Goal: Task Accomplishment & Management: Manage account settings

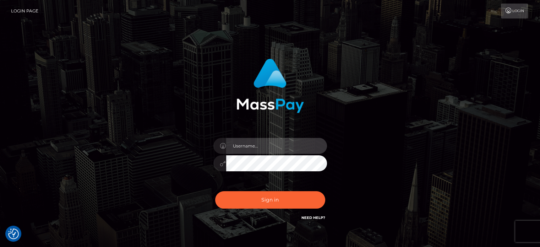
click at [294, 148] on input "text" at bounding box center [276, 146] width 101 height 16
type input "[EMAIL_ADDRESS][DOMAIN_NAME]"
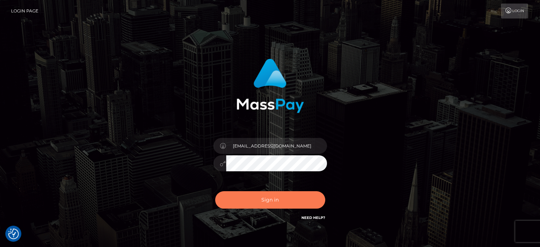
click at [264, 199] on button "Sign in" at bounding box center [270, 199] width 110 height 17
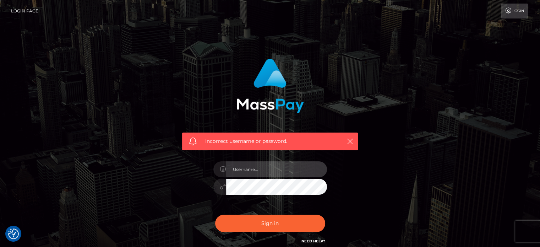
click at [262, 165] on input "text" at bounding box center [276, 169] width 101 height 16
type input "[EMAIL_ADDRESS][DOMAIN_NAME]"
click at [165, 185] on div "Incorrect username or password. [EMAIL_ADDRESS][DOMAIN_NAME]" at bounding box center [270, 155] width 405 height 204
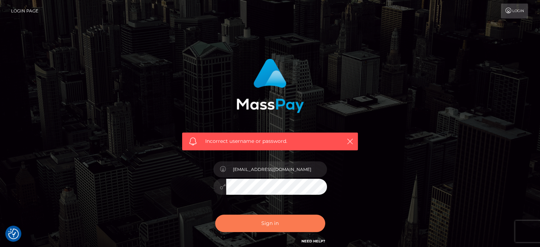
click at [246, 227] on button "Sign in" at bounding box center [270, 222] width 110 height 17
click at [266, 225] on button "Sign in" at bounding box center [270, 222] width 110 height 17
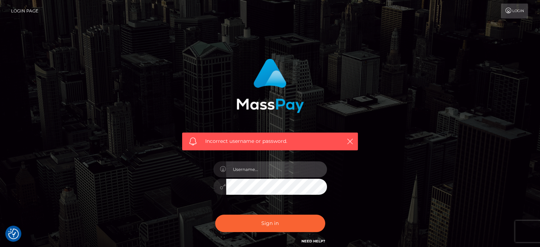
click at [276, 172] on input "text" at bounding box center [276, 169] width 101 height 16
type input "[EMAIL_ADDRESS][DOMAIN_NAME]"
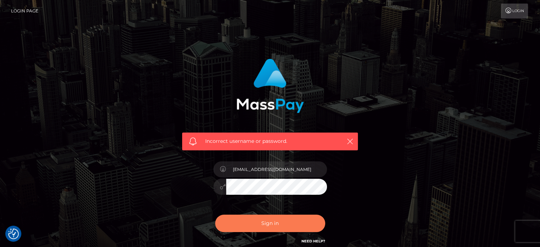
click at [290, 224] on button "Sign in" at bounding box center [270, 222] width 110 height 17
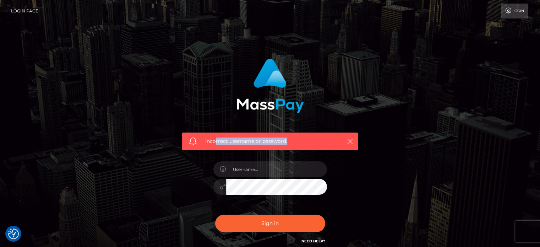
drag, startPoint x: 214, startPoint y: 140, endPoint x: 297, endPoint y: 139, distance: 82.7
click at [297, 139] on span "Incorrect username or password." at bounding box center [270, 140] width 130 height 7
click at [310, 238] on h6 "Need Help?" at bounding box center [313, 240] width 24 height 6
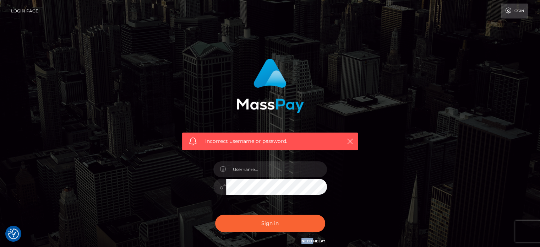
click at [311, 240] on link "Need Help?" at bounding box center [313, 241] width 24 height 5
click at [96, 140] on div "Incorrect username or password." at bounding box center [270, 155] width 405 height 204
click at [274, 174] on input "text" at bounding box center [276, 169] width 101 height 16
type input "[EMAIL_ADDRESS][DOMAIN_NAME]"
click at [155, 187] on div "Incorrect username or password. mrvknc3@gmail.com" at bounding box center [270, 155] width 405 height 204
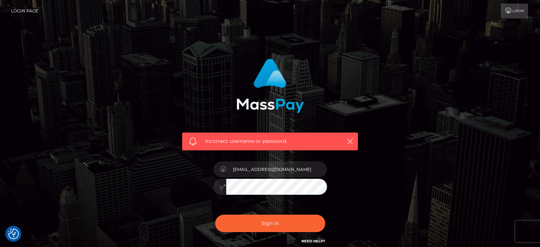
click at [215, 214] on button "Sign in" at bounding box center [270, 222] width 110 height 17
click at [319, 241] on link "Need Help?" at bounding box center [313, 241] width 24 height 5
click at [261, 170] on input "text" at bounding box center [276, 169] width 101 height 16
type input "mrvknc3@gmail.com"
click at [175, 181] on div "Incorrect username or password. mrvknc3@gmail.com" at bounding box center [269, 155] width 197 height 204
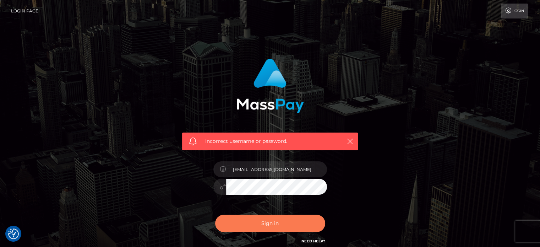
click at [237, 219] on button "Sign in" at bounding box center [270, 222] width 110 height 17
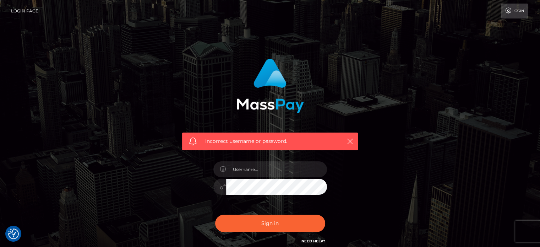
click at [506, 8] on icon at bounding box center [508, 11] width 7 height 6
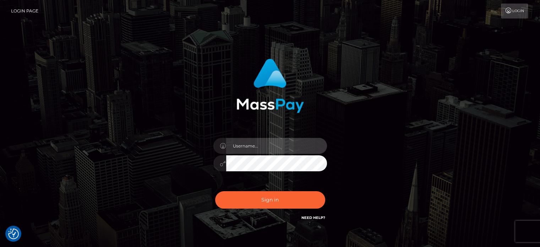
click at [263, 148] on input "text" at bounding box center [276, 146] width 101 height 16
type input "[EMAIL_ADDRESS][DOMAIN_NAME]"
click at [271, 208] on div "Sign in Need Help?" at bounding box center [270, 203] width 124 height 32
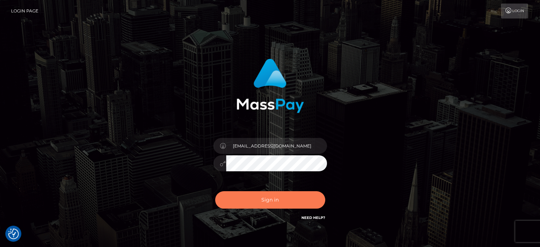
click at [272, 205] on button "Sign in" at bounding box center [270, 199] width 110 height 17
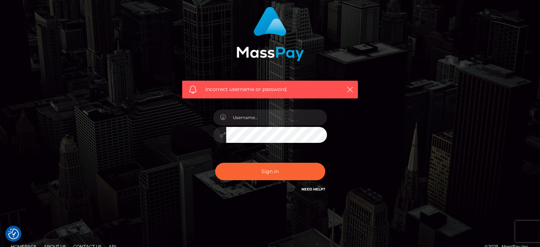
scroll to position [64, 0]
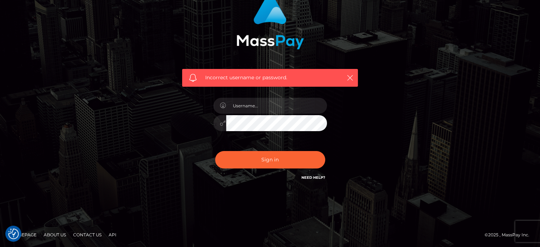
click at [312, 176] on link "Need Help?" at bounding box center [313, 177] width 24 height 5
drag, startPoint x: 204, startPoint y: 75, endPoint x: 302, endPoint y: 72, distance: 98.7
click at [302, 72] on div "Incorrect username or password." at bounding box center [270, 78] width 176 height 18
copy span "Incorrect username or password."
click at [98, 106] on div "Incorrect username or password." at bounding box center [270, 92] width 405 height 204
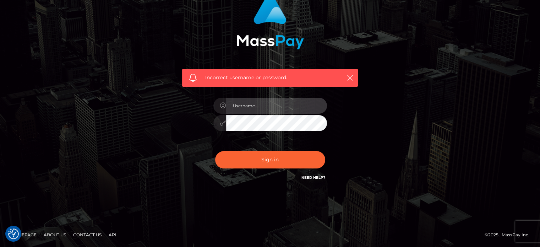
click at [242, 107] on input "text" at bounding box center [276, 106] width 101 height 16
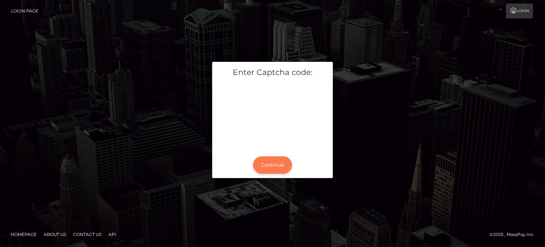
drag, startPoint x: 289, startPoint y: 163, endPoint x: 283, endPoint y: 163, distance: 6.8
click at [288, 163] on button "Continue" at bounding box center [272, 164] width 39 height 17
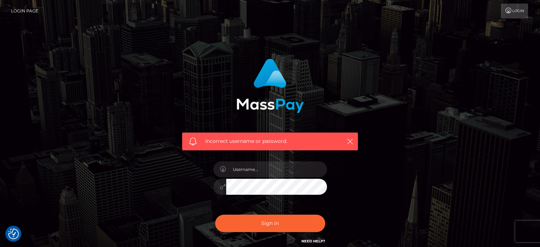
click at [505, 14] on link "Login" at bounding box center [514, 11] width 27 height 15
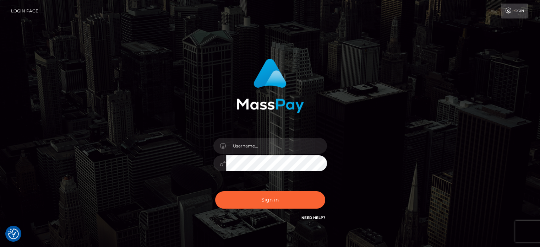
click at [18, 10] on link "Login Page" at bounding box center [24, 11] width 27 height 15
